Goal: Information Seeking & Learning: Check status

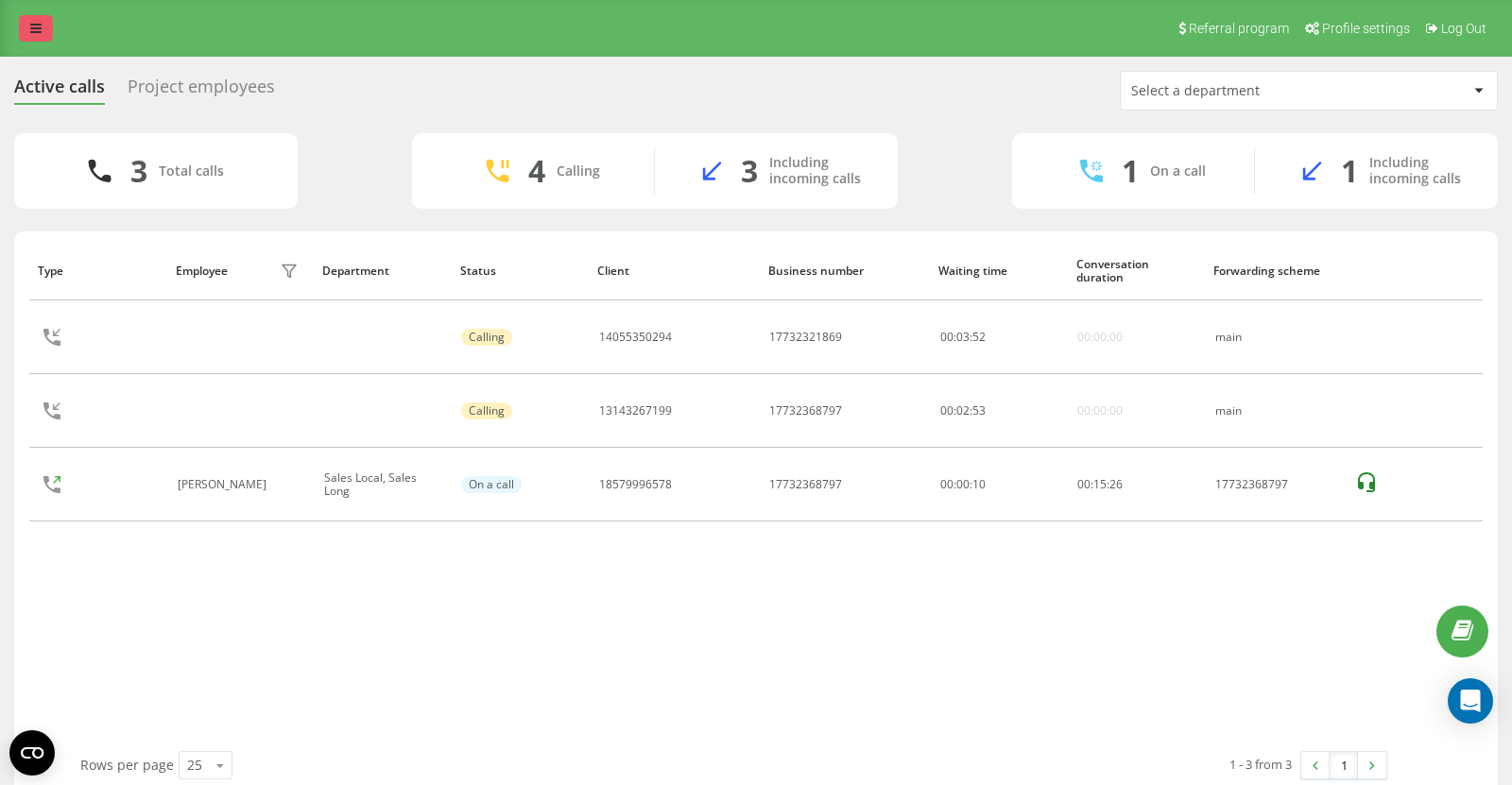
click at [46, 36] on link at bounding box center [36, 28] width 34 height 27
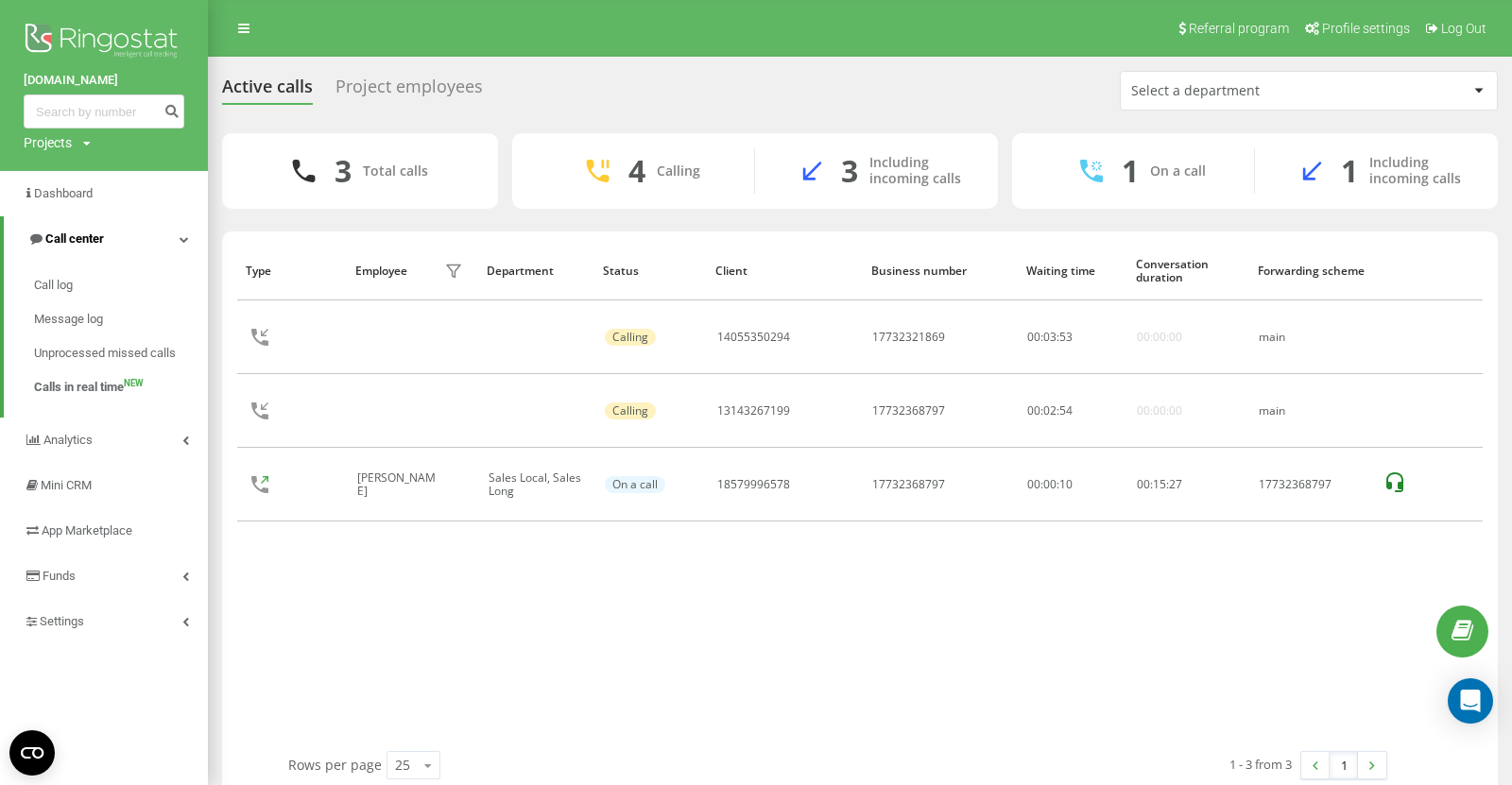
click at [84, 243] on span "Call center" at bounding box center [74, 238] width 58 height 14
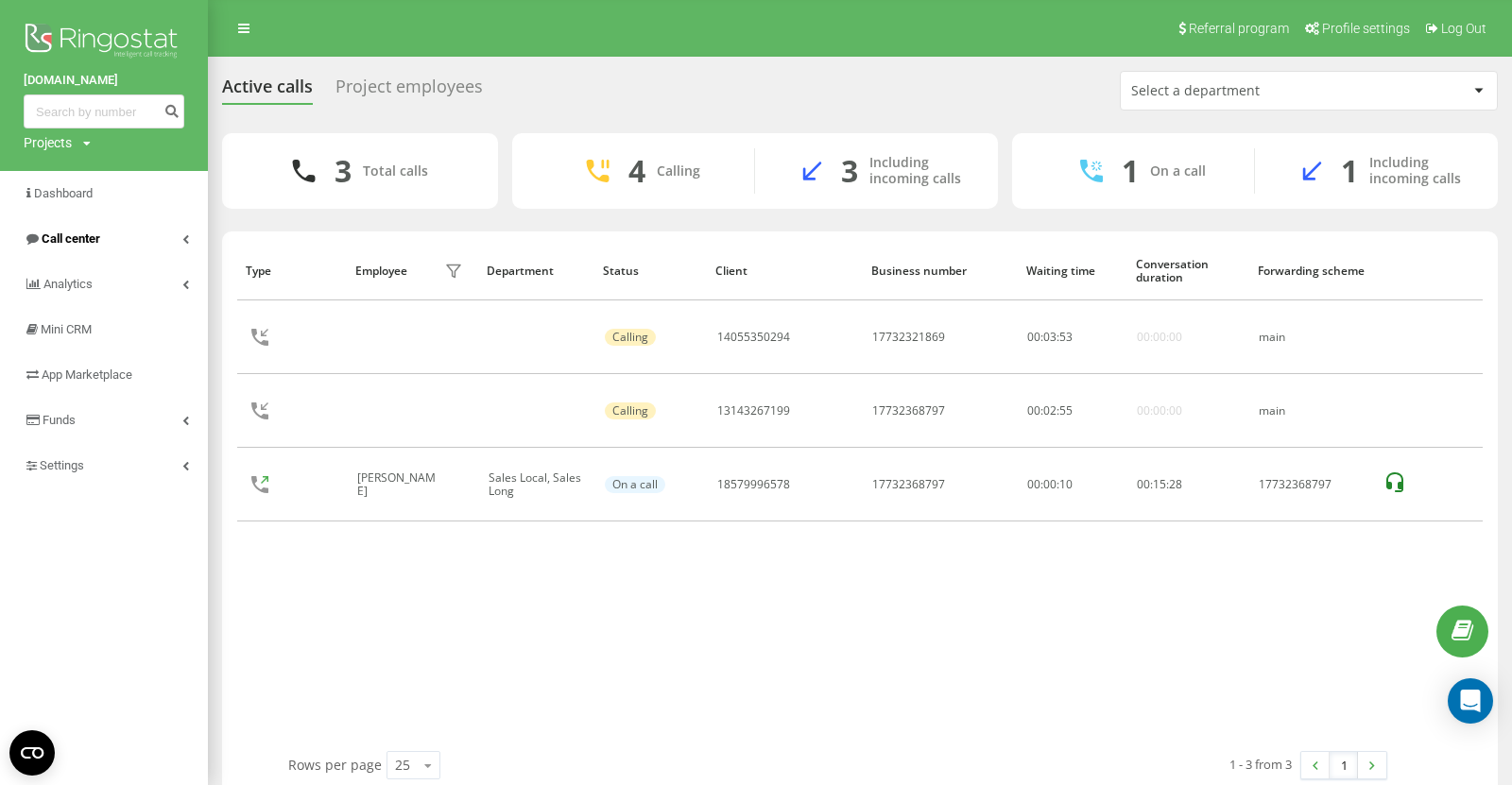
click at [81, 241] on span "Call center" at bounding box center [70, 238] width 58 height 14
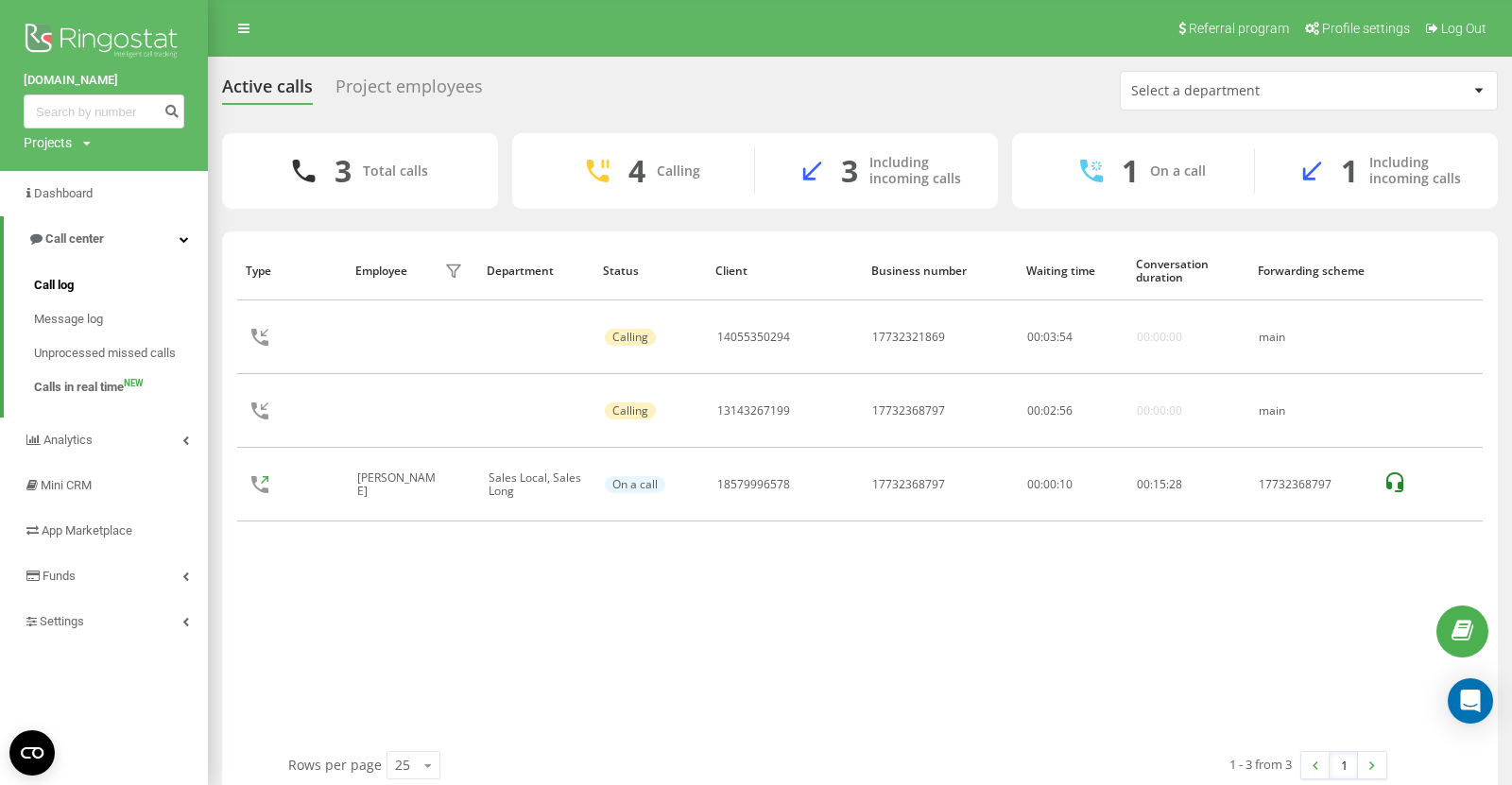
click at [55, 286] on span "Call log" at bounding box center [53, 285] width 40 height 19
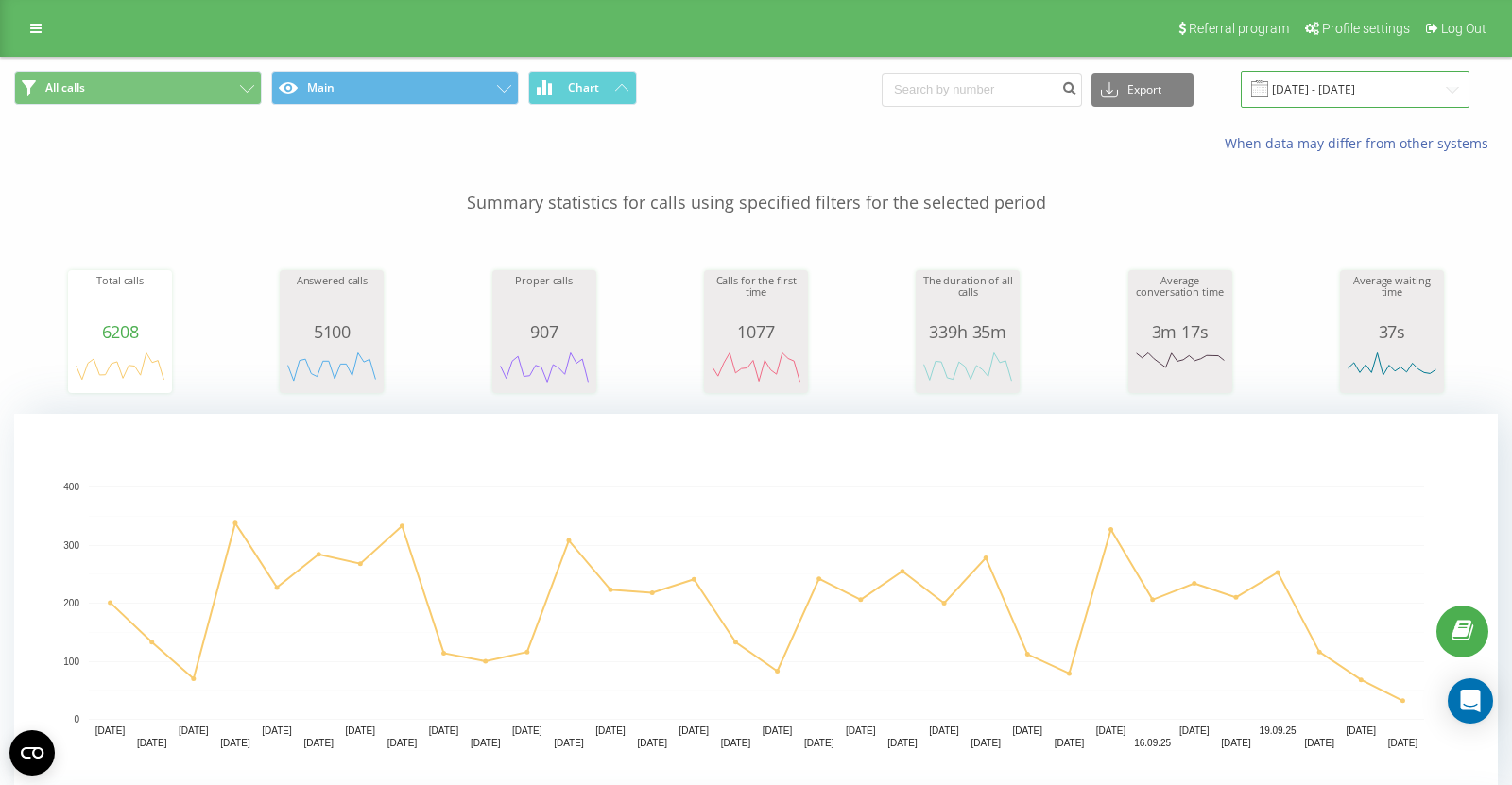
click at [1377, 95] on input "22.08.2025 - 22.09.2025" at bounding box center [1354, 89] width 228 height 37
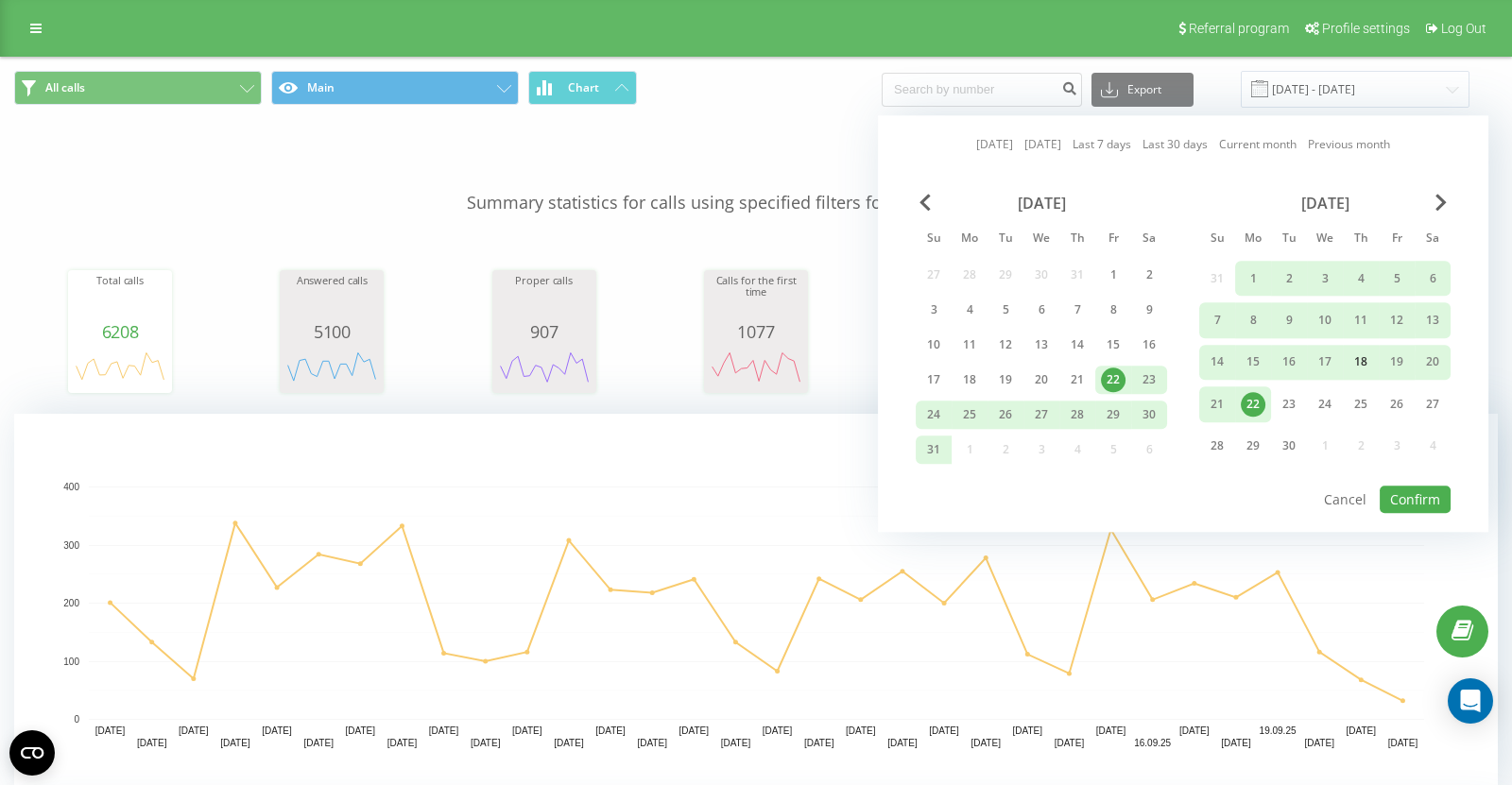
click at [1366, 360] on div "18" at bounding box center [1360, 362] width 25 height 25
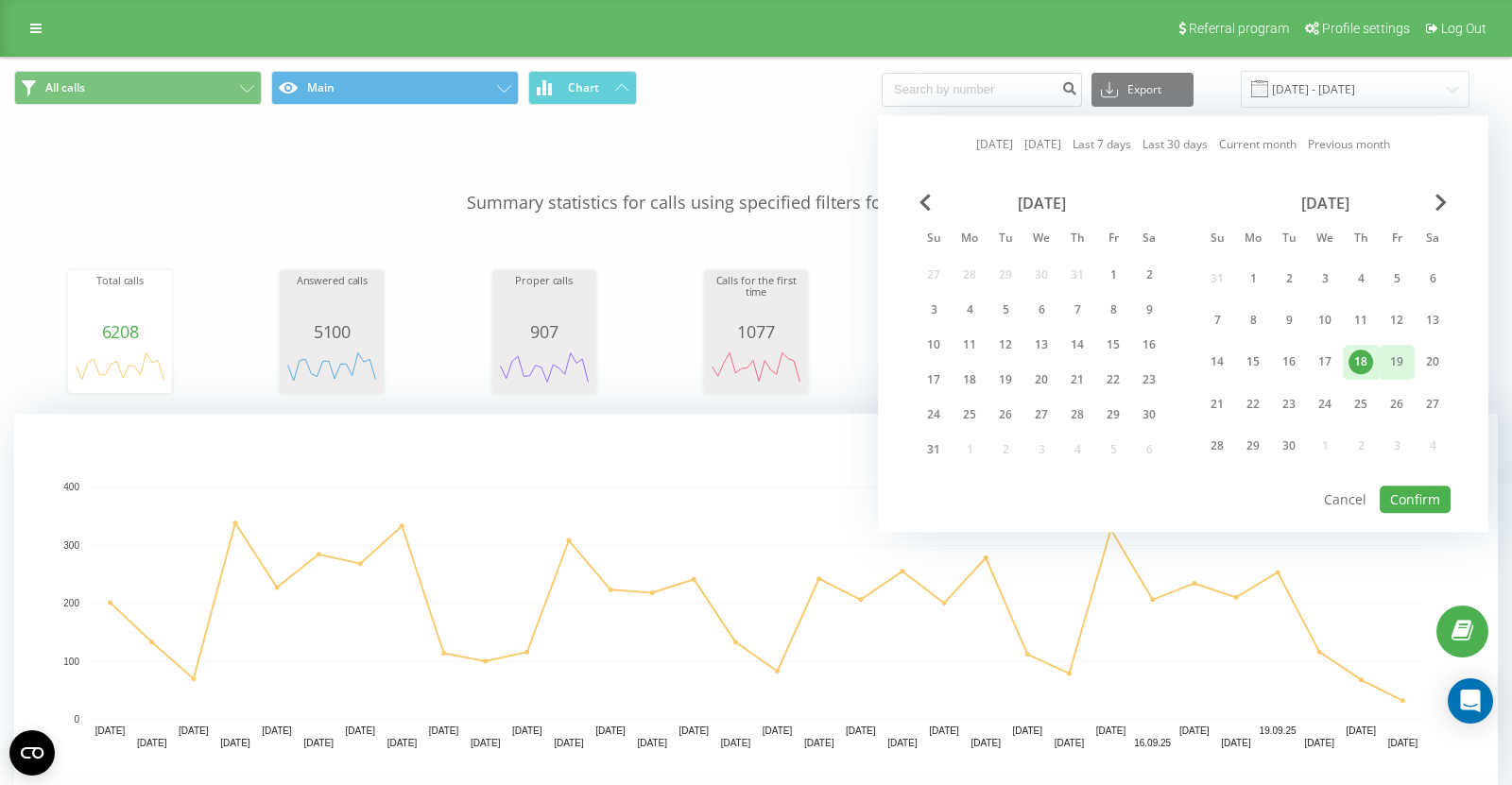
click at [1402, 361] on div "19" at bounding box center [1396, 362] width 25 height 25
click at [1416, 497] on button "Confirm" at bounding box center [1415, 499] width 71 height 28
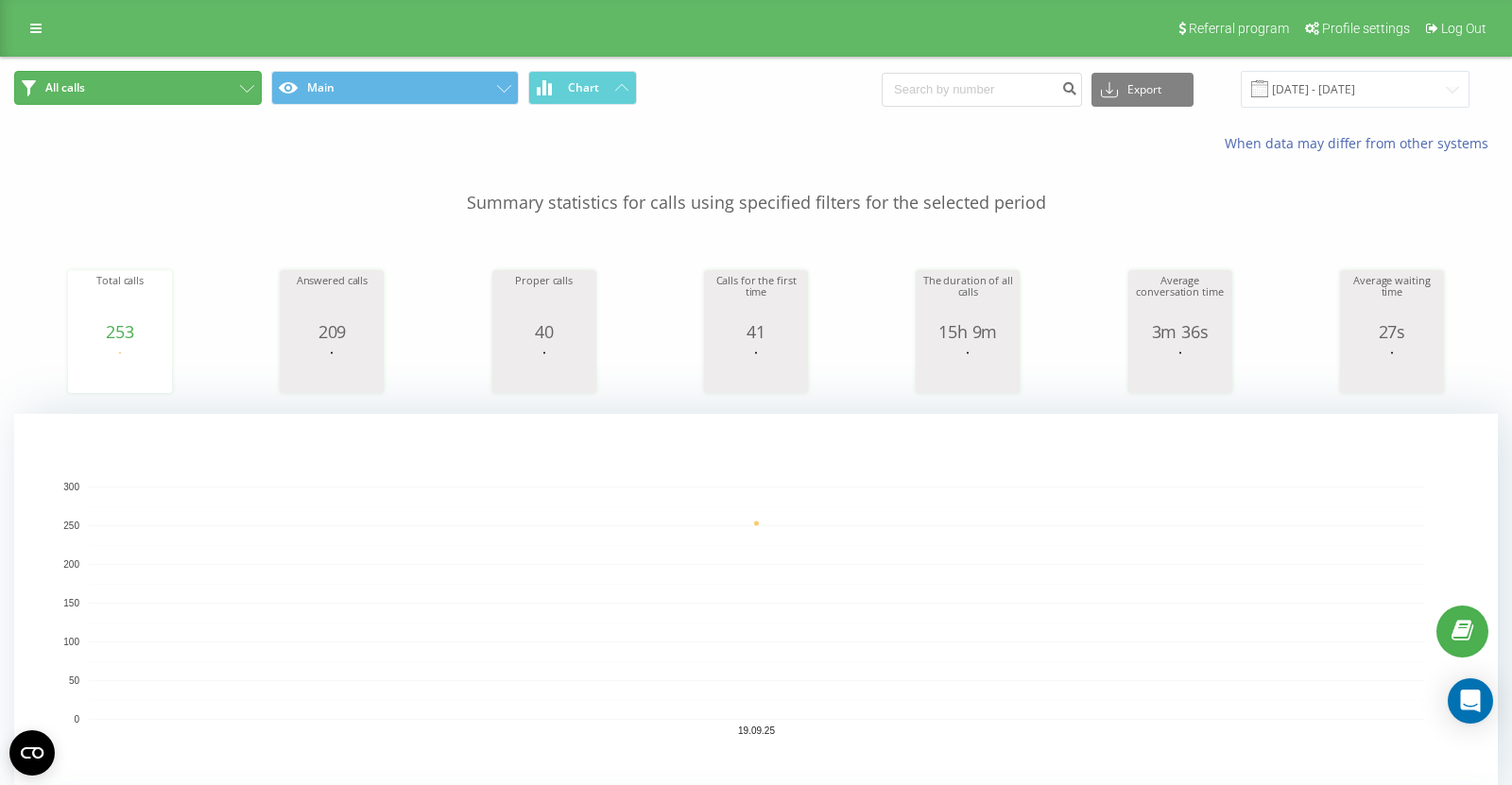
click at [223, 85] on button "All calls" at bounding box center [137, 88] width 247 height 34
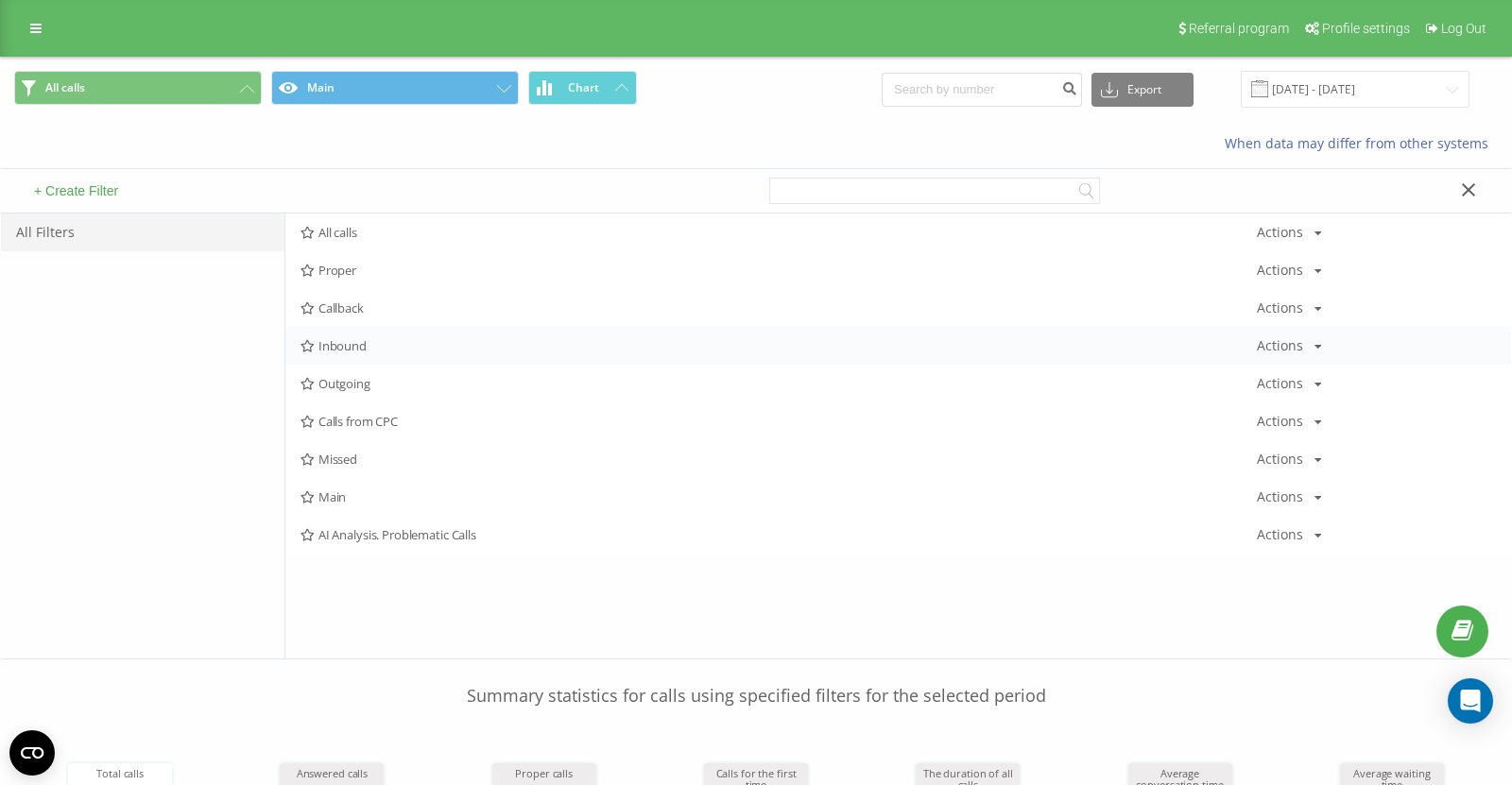
click at [412, 344] on span "Inbound" at bounding box center [778, 345] width 956 height 13
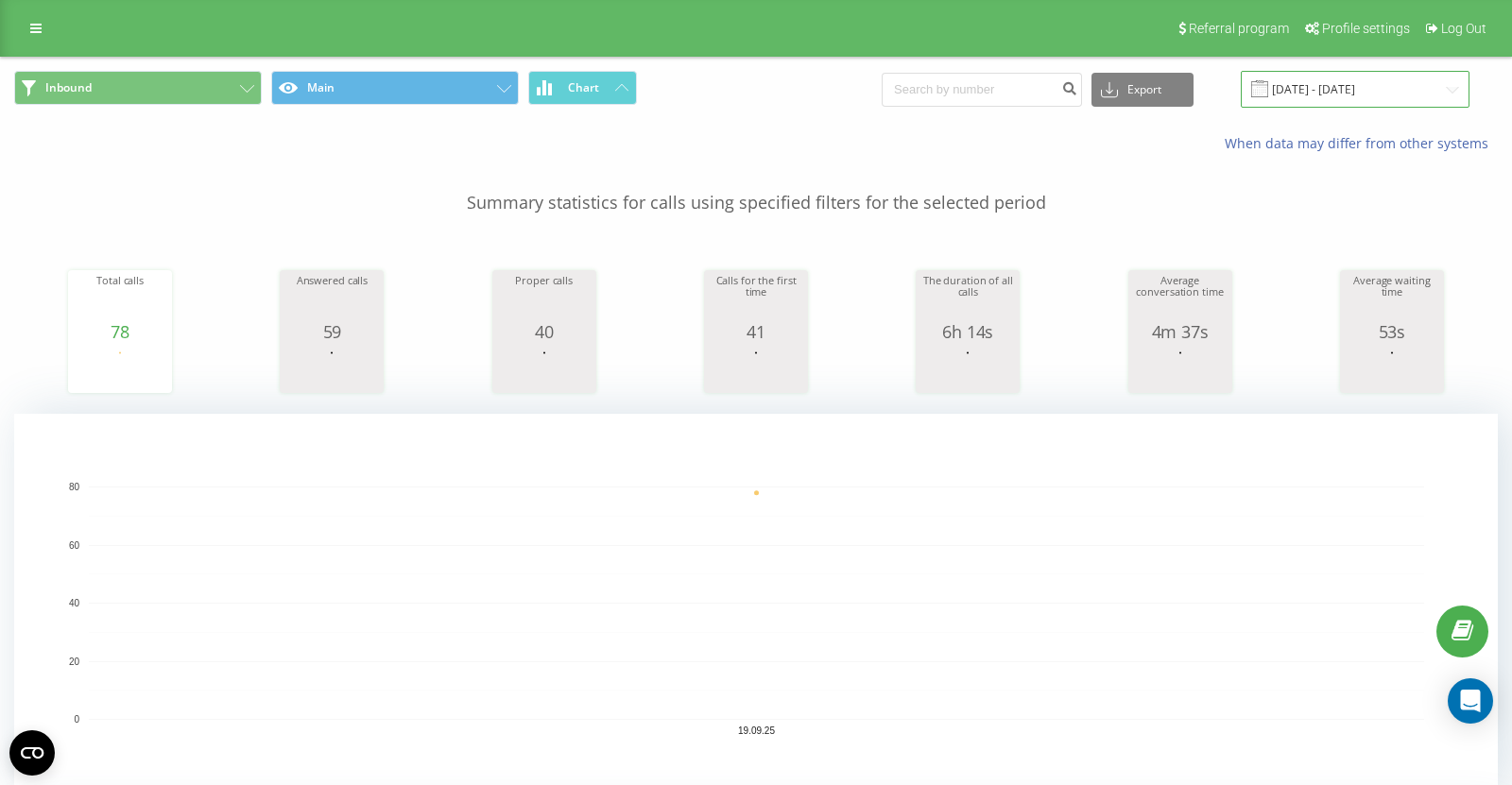
click at [1344, 87] on input "19.09.2025 - 19.09.2025" at bounding box center [1354, 89] width 228 height 37
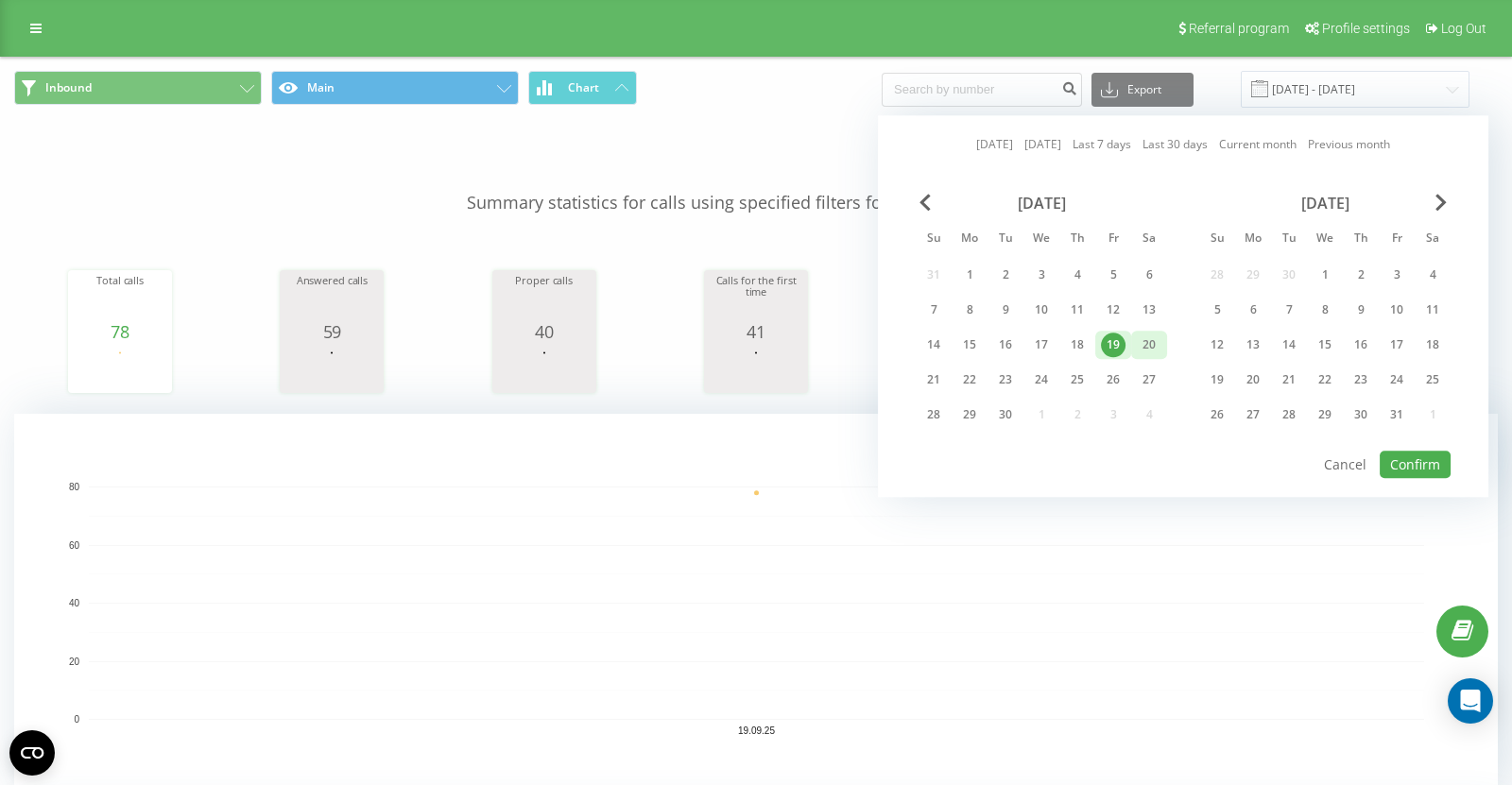
click at [1158, 346] on div "20" at bounding box center [1148, 344] width 25 height 25
click at [1399, 453] on button "Confirm" at bounding box center [1415, 465] width 71 height 28
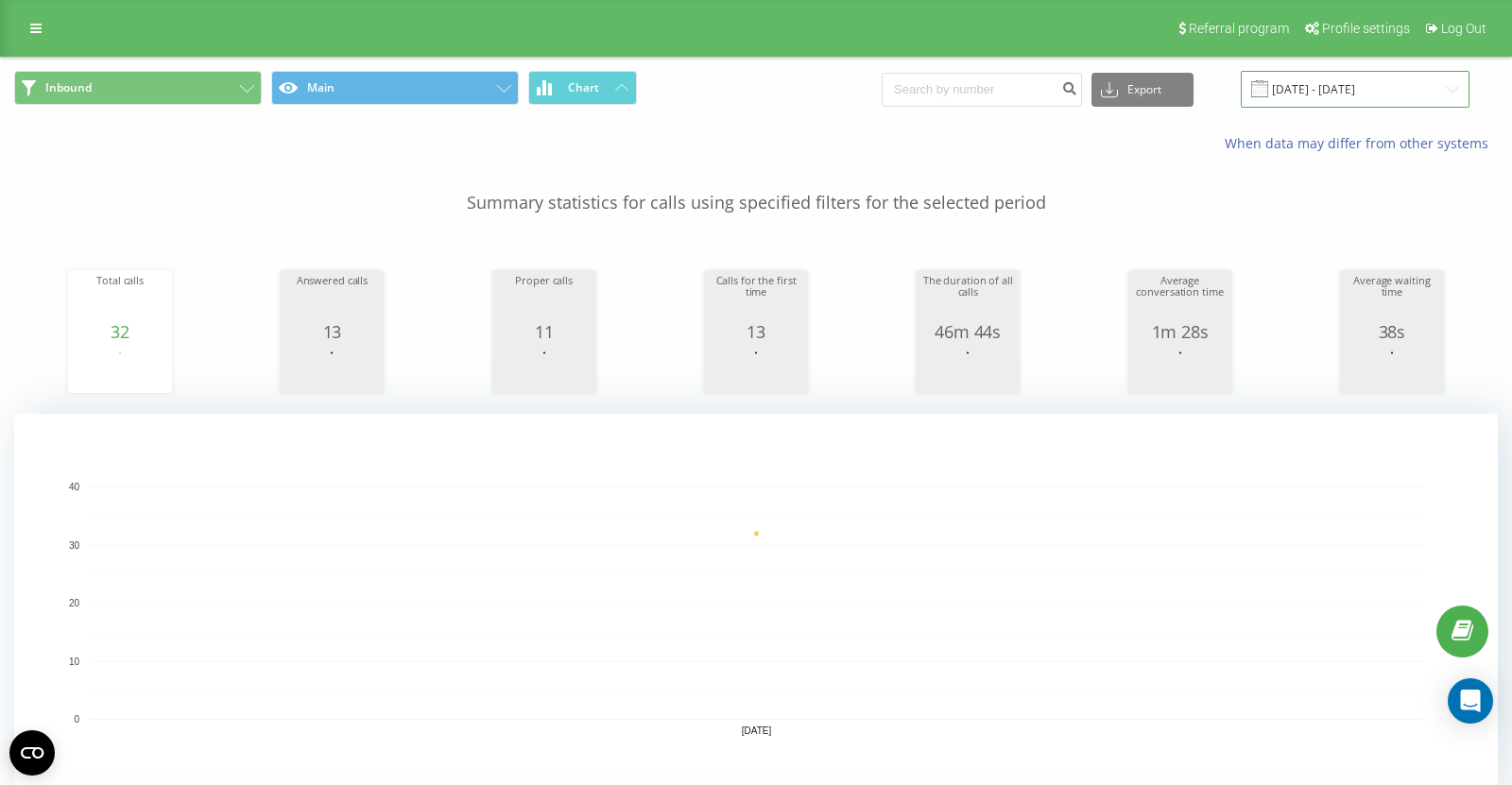
click at [1311, 96] on input "20.09.2025 - 20.09.2025" at bounding box center [1354, 89] width 228 height 37
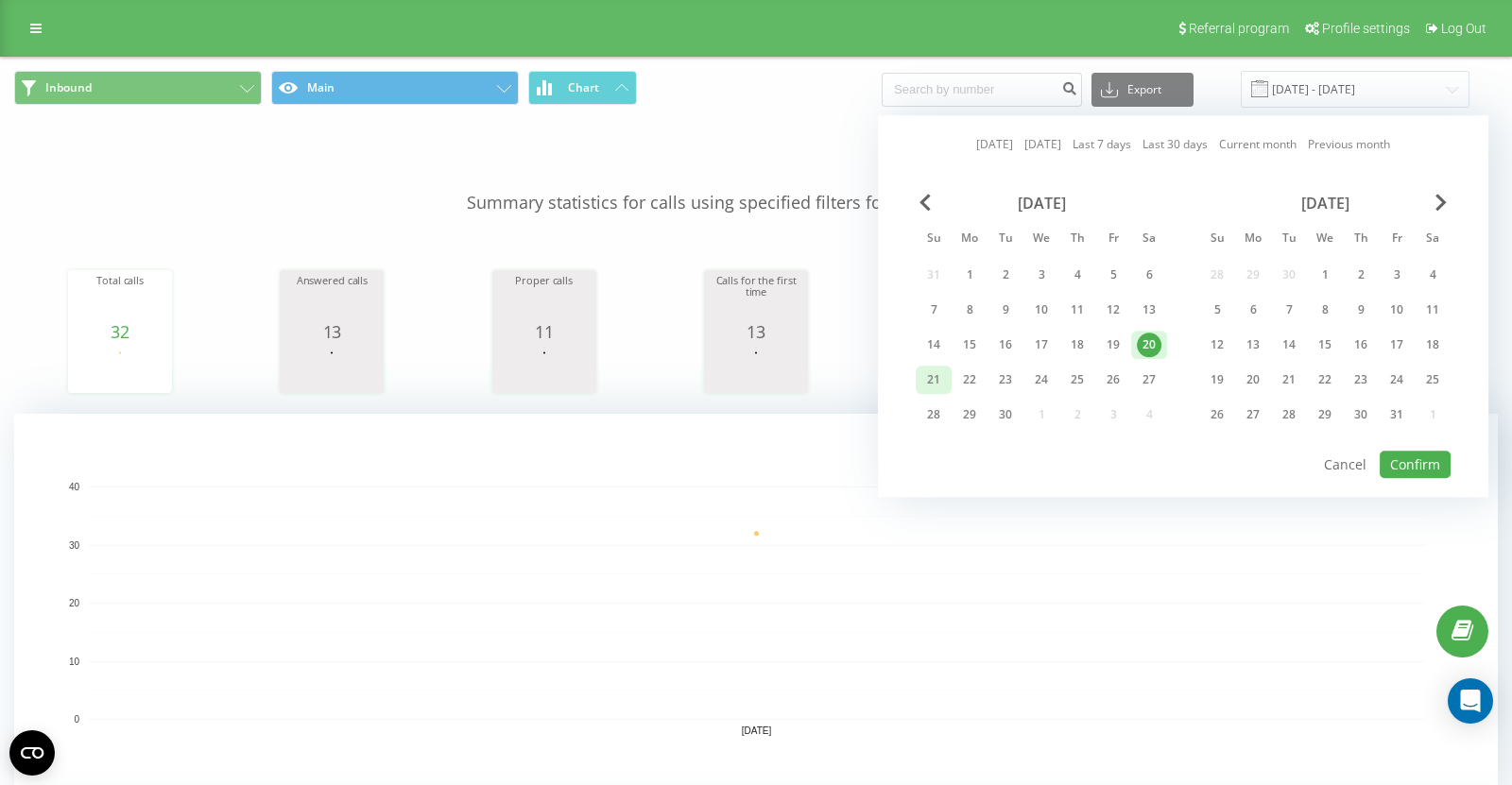
click at [935, 382] on div "21" at bounding box center [934, 380] width 25 height 25
click at [1428, 460] on button "Confirm" at bounding box center [1415, 465] width 71 height 28
type input "21.09.2025 - 21.09.2025"
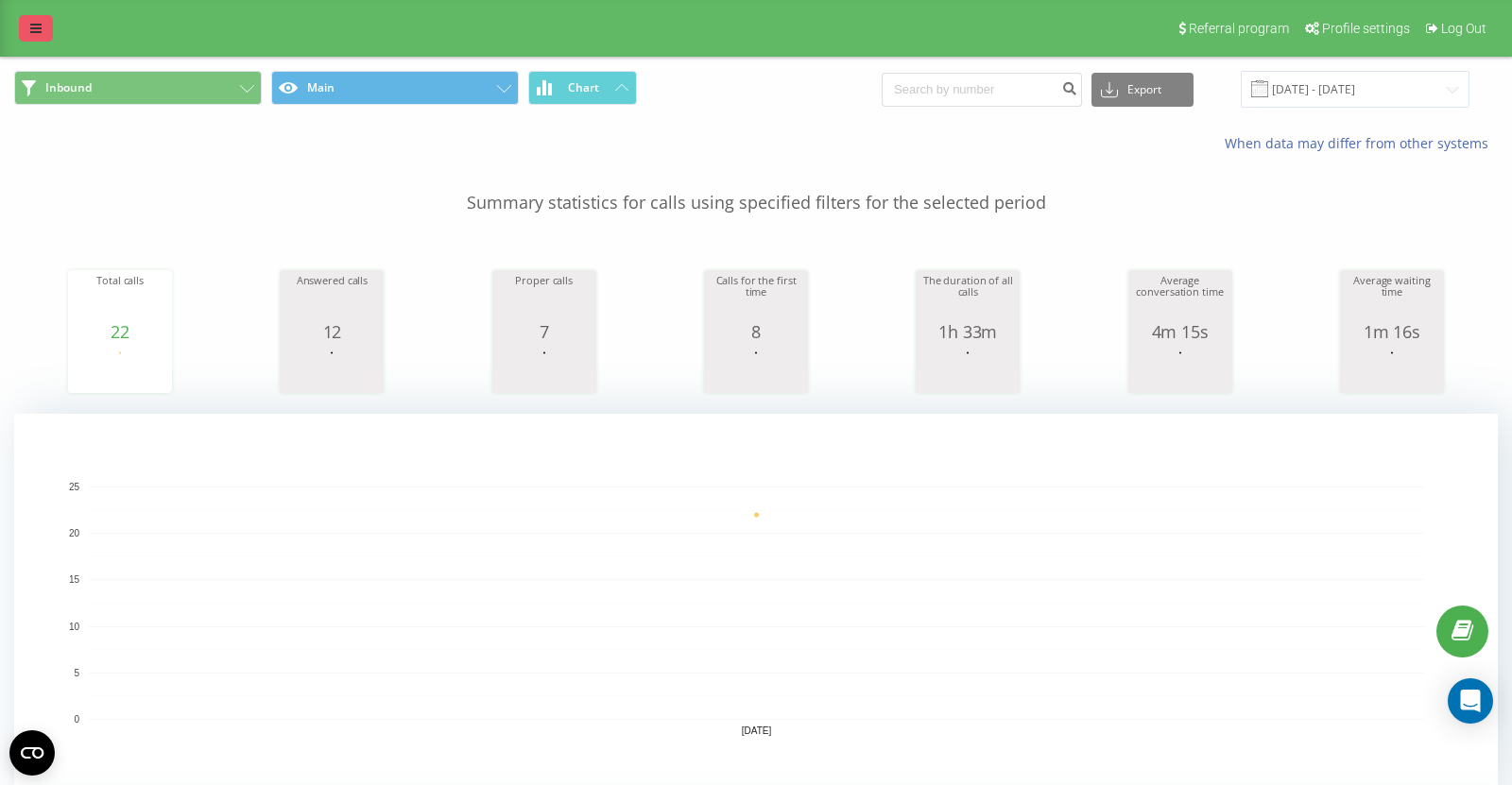
click at [46, 31] on link at bounding box center [36, 28] width 34 height 27
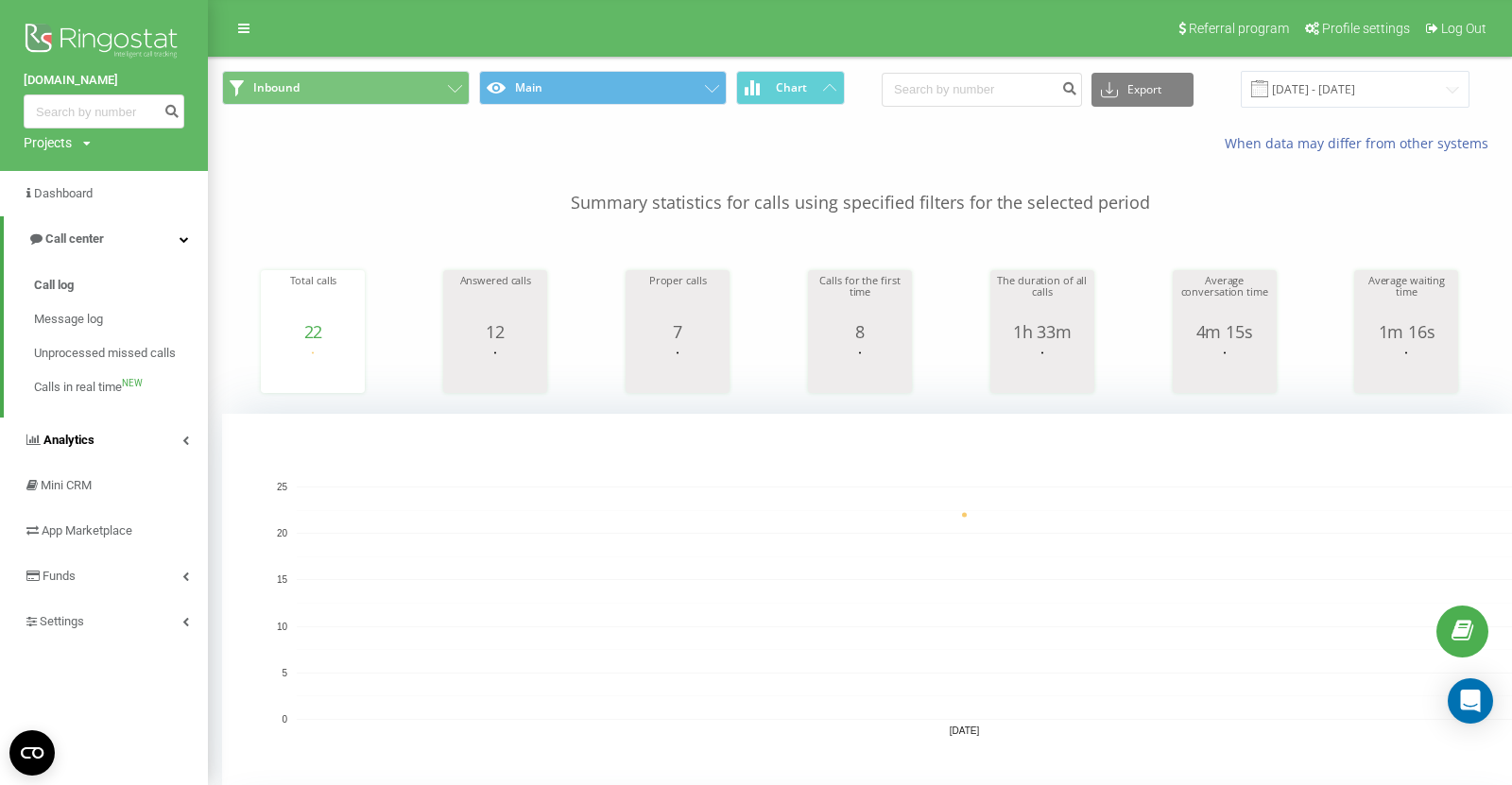
click at [97, 439] on link "Analytics" at bounding box center [104, 440] width 208 height 45
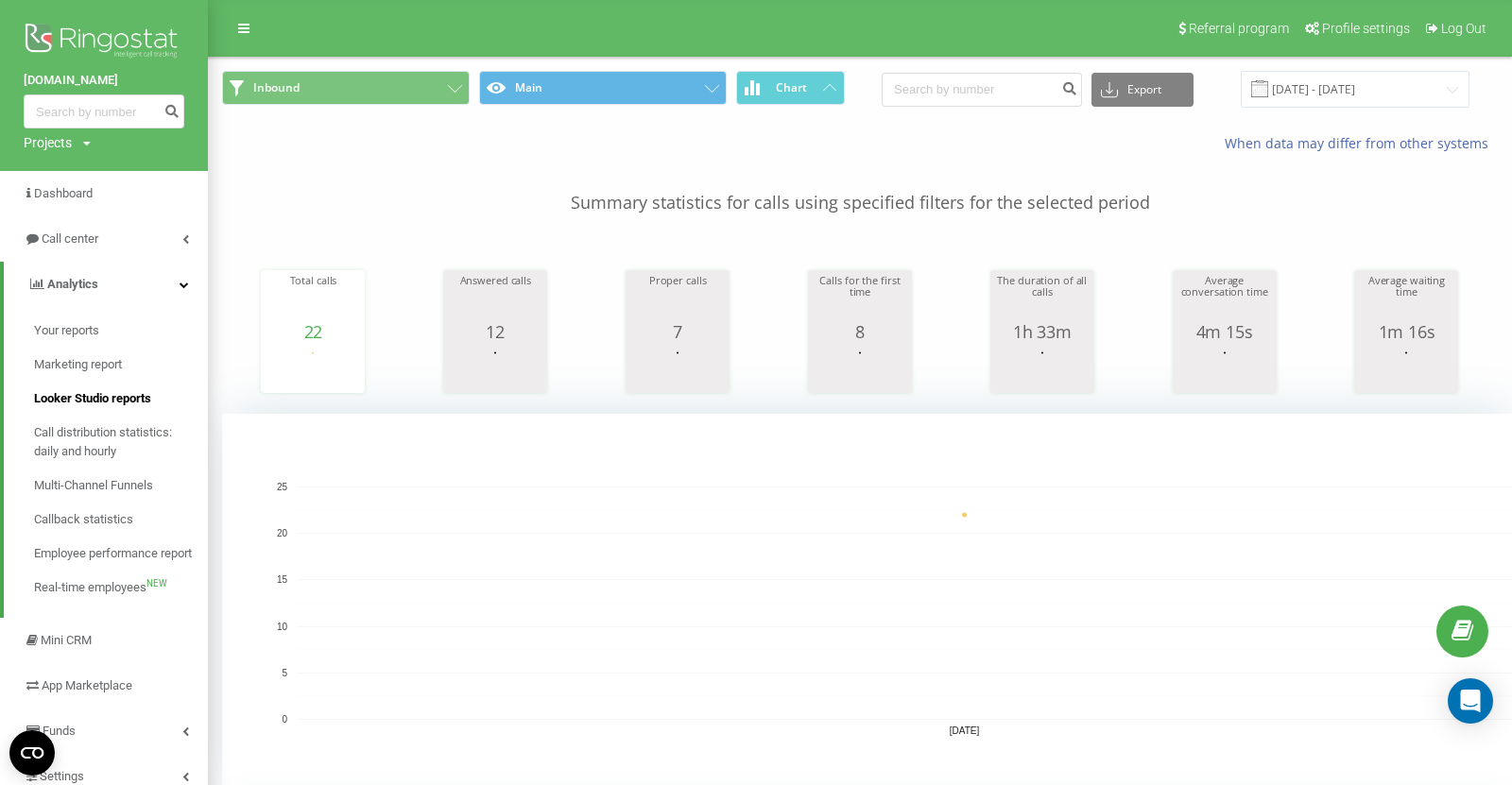
click at [108, 392] on span "Looker Studio reports" at bounding box center [92, 398] width 117 height 19
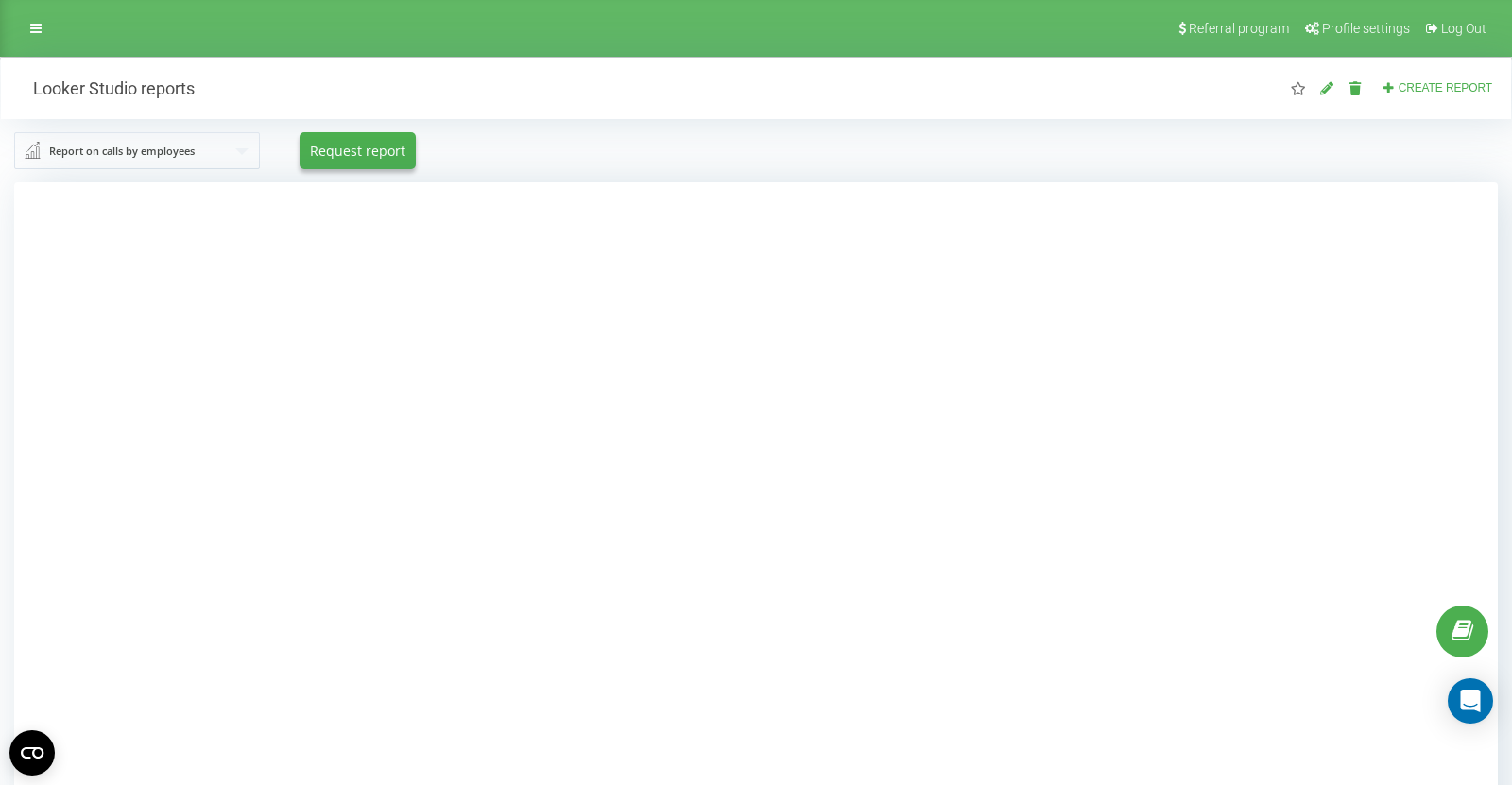
click at [250, 560] on div at bounding box center [756, 574] width 1483 height 785
